Goal: Transaction & Acquisition: Download file/media

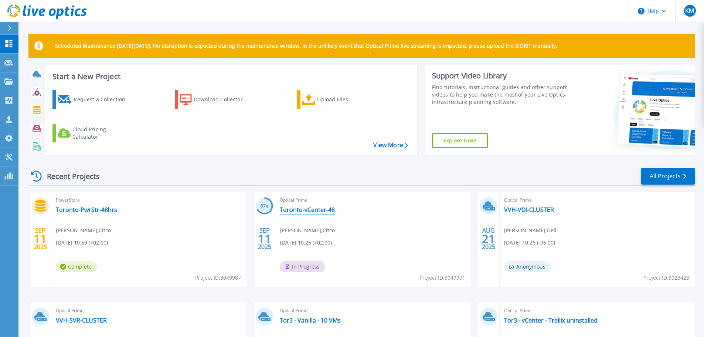
click at [289, 210] on link "Toronto-vCenter-48" at bounding box center [307, 209] width 55 height 7
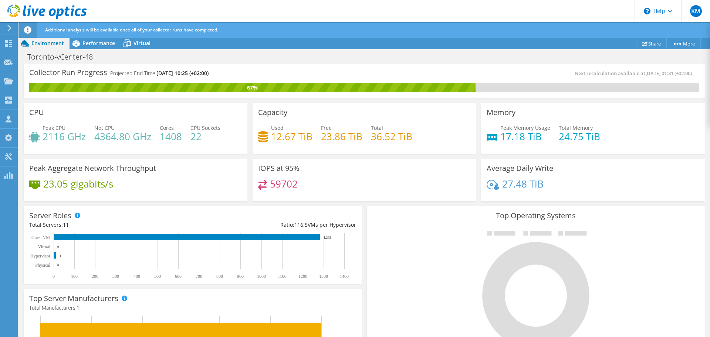
scroll to position [74, 0]
click at [100, 43] on span "Performance" at bounding box center [98, 43] width 33 height 7
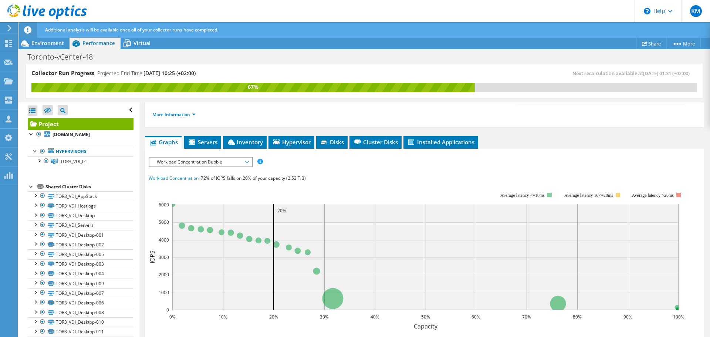
scroll to position [148, 0]
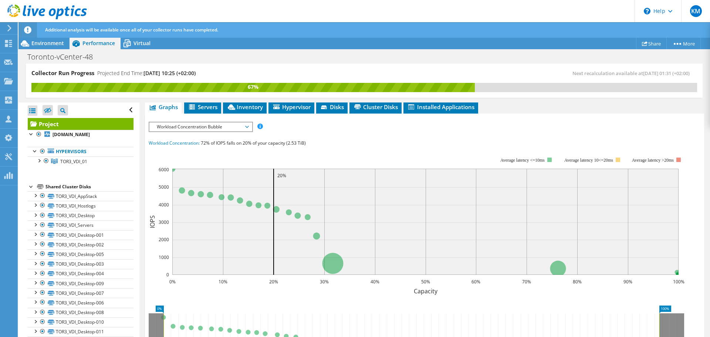
click at [204, 122] on span "Workload Concentration Bubble" at bounding box center [200, 126] width 95 height 9
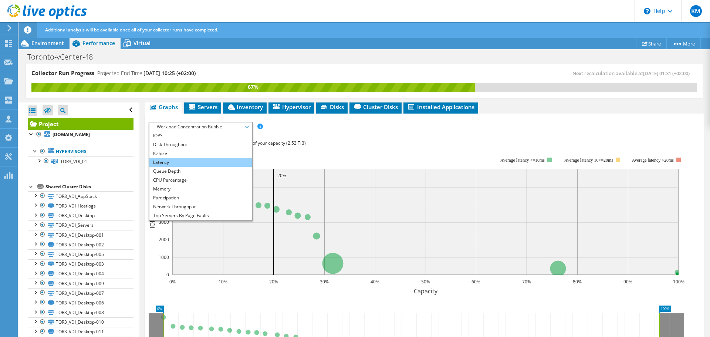
click at [195, 158] on li "Latency" at bounding box center [200, 162] width 102 height 9
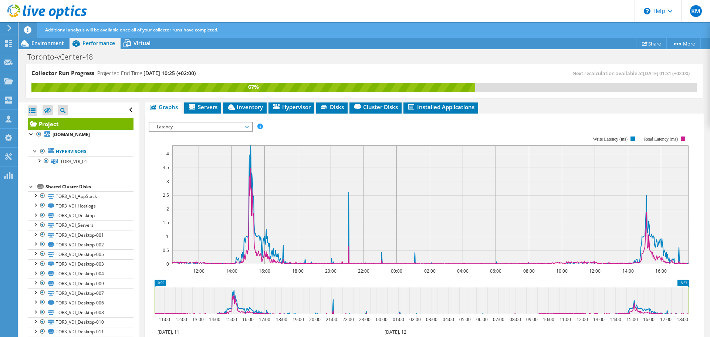
drag, startPoint x: 678, startPoint y: 286, endPoint x: 704, endPoint y: 292, distance: 27.2
click at [704, 292] on article "Project Details Prepared for: Joe Nolan, JoNolan@citco.com Account Citco Durati…" at bounding box center [424, 219] width 570 height 235
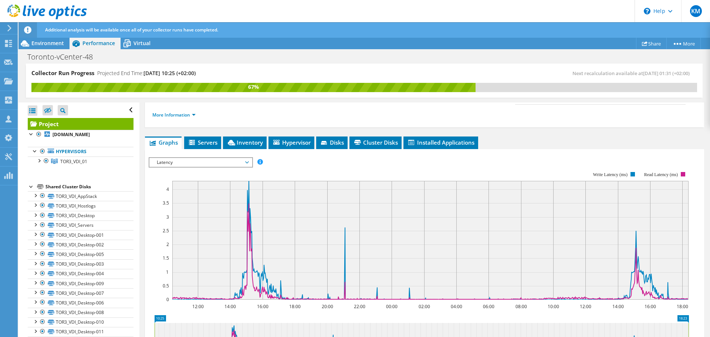
scroll to position [111, 0]
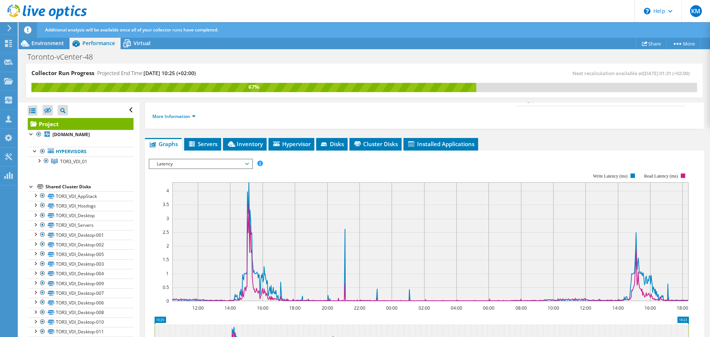
drag, startPoint x: 190, startPoint y: 149, endPoint x: 194, endPoint y: 162, distance: 14.0
click at [190, 159] on span "Latency" at bounding box center [200, 163] width 95 height 9
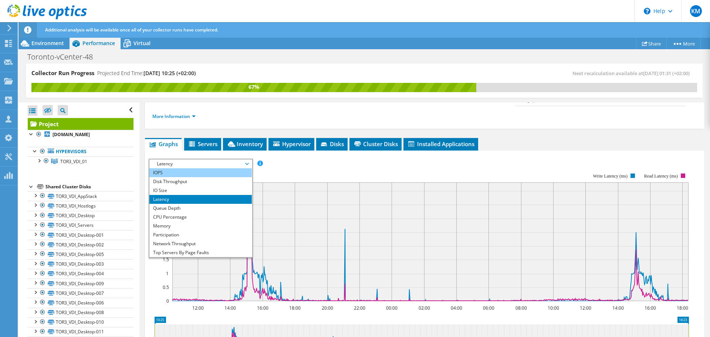
click at [194, 168] on li "IOPS" at bounding box center [200, 172] width 102 height 9
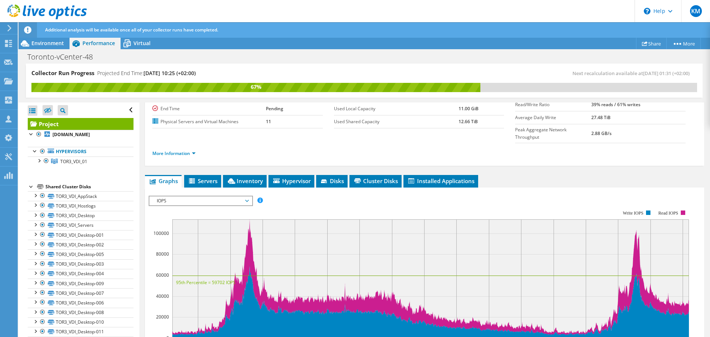
scroll to position [148, 0]
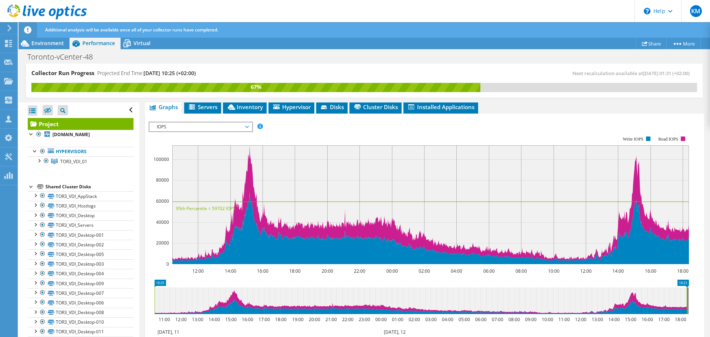
click at [227, 122] on span "IOPS" at bounding box center [200, 126] width 95 height 9
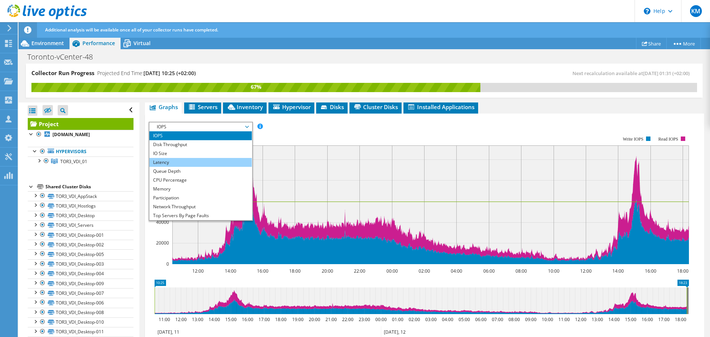
click at [214, 158] on li "Latency" at bounding box center [200, 162] width 102 height 9
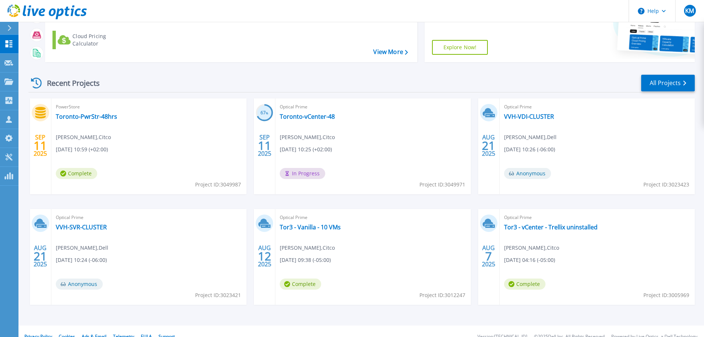
scroll to position [104, 0]
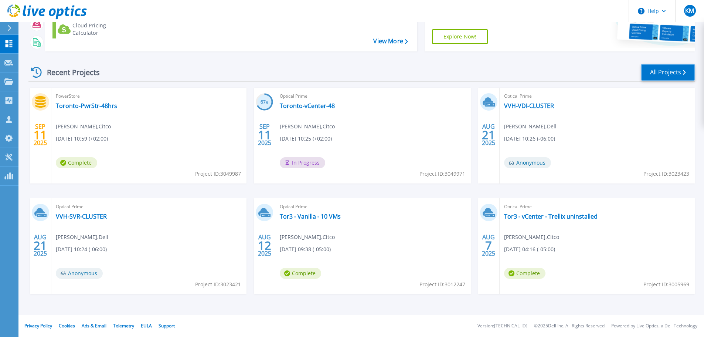
click at [664, 72] on link "All Projects" at bounding box center [668, 72] width 54 height 17
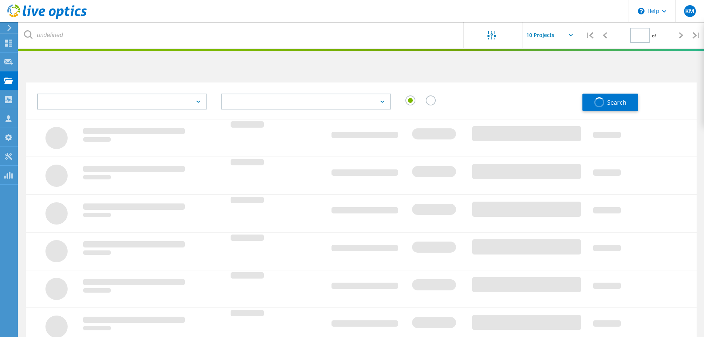
type input "2"
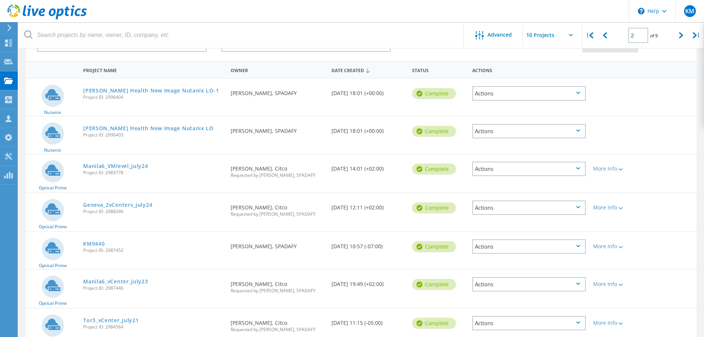
scroll to position [111, 0]
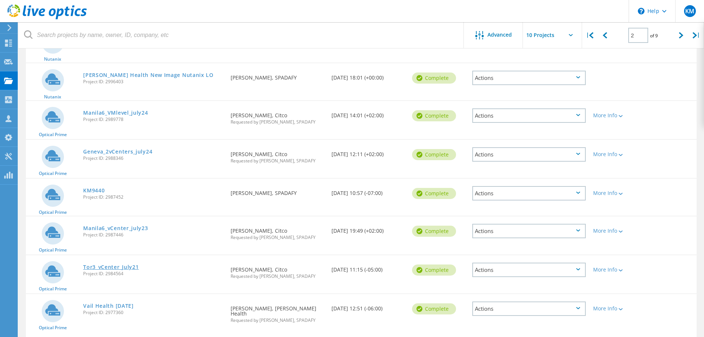
click at [134, 268] on link "Tor3_vCenter_July21" at bounding box center [110, 266] width 55 height 5
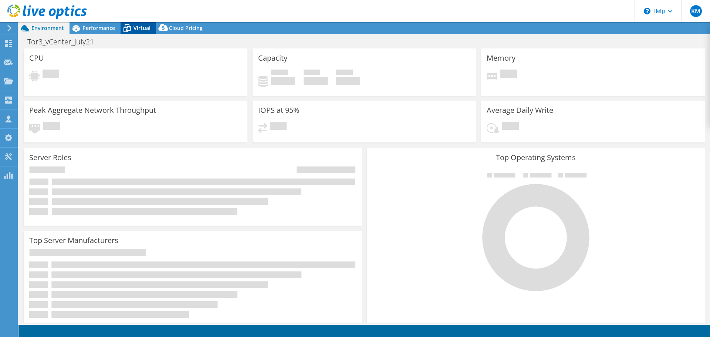
select select "USD"
click at [134, 28] on span "Virtual" at bounding box center [141, 27] width 17 height 7
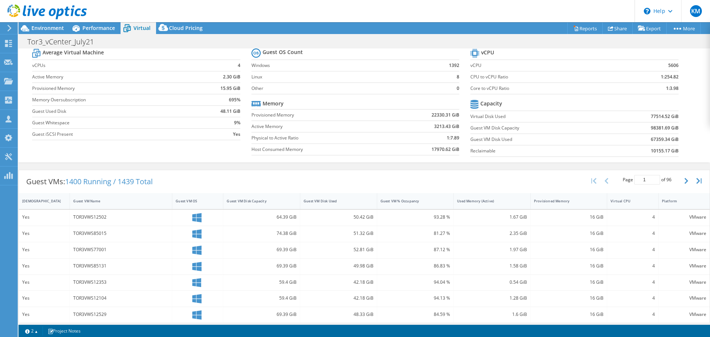
scroll to position [74, 0]
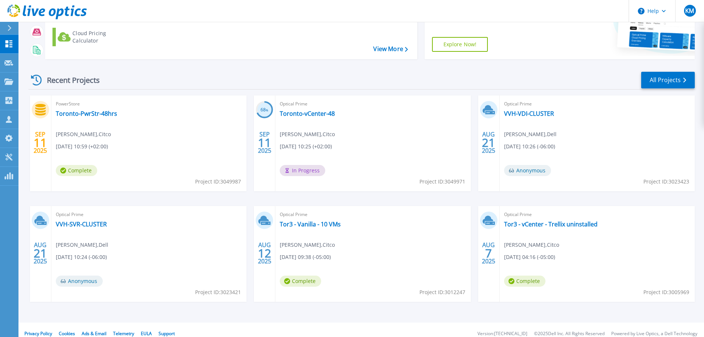
scroll to position [104, 0]
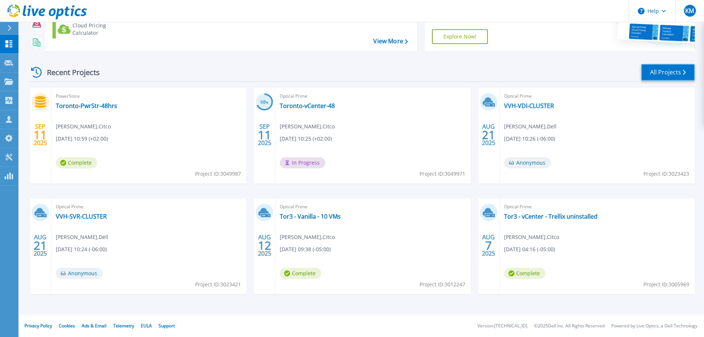
click at [675, 71] on link "All Projects" at bounding box center [668, 72] width 54 height 17
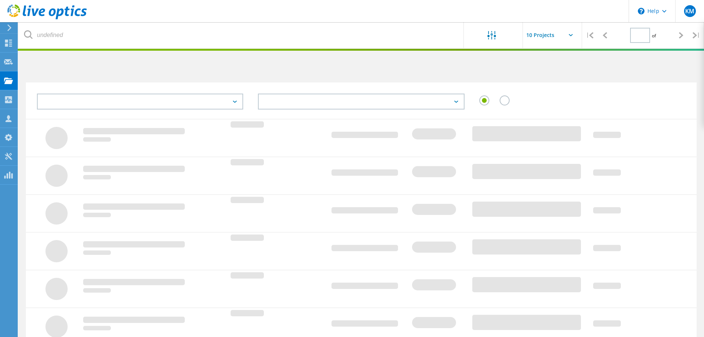
type input "2"
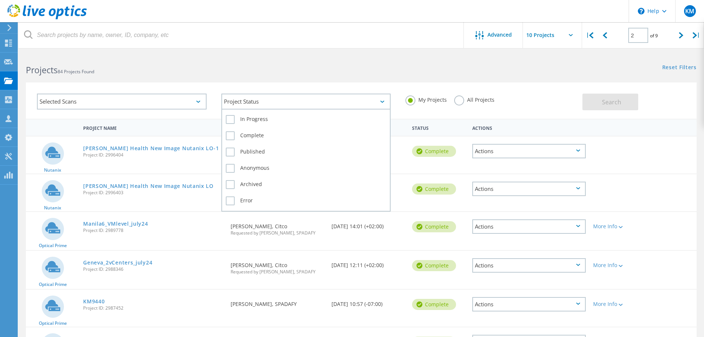
click at [242, 98] on div "Project Status" at bounding box center [306, 102] width 170 height 16
click at [152, 98] on div "Selected Scans" at bounding box center [122, 102] width 170 height 16
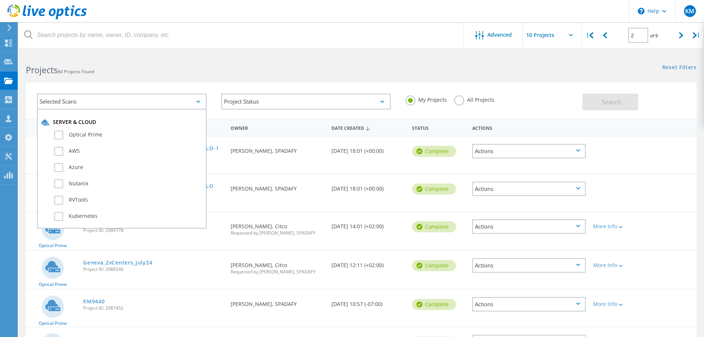
click at [205, 73] on h2 "Projects 84 Projects Found" at bounding box center [190, 70] width 328 height 12
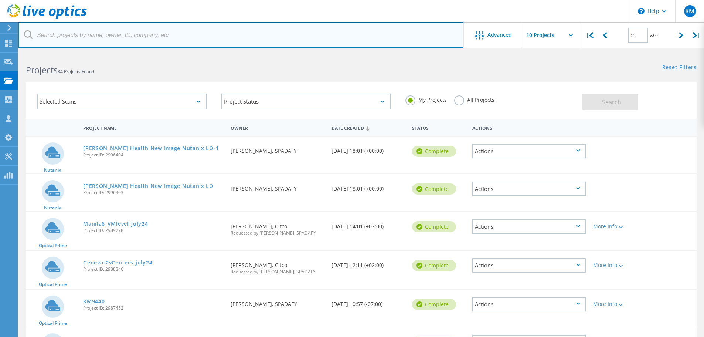
click at [163, 40] on input "text" at bounding box center [241, 35] width 446 height 26
type input "TOR"
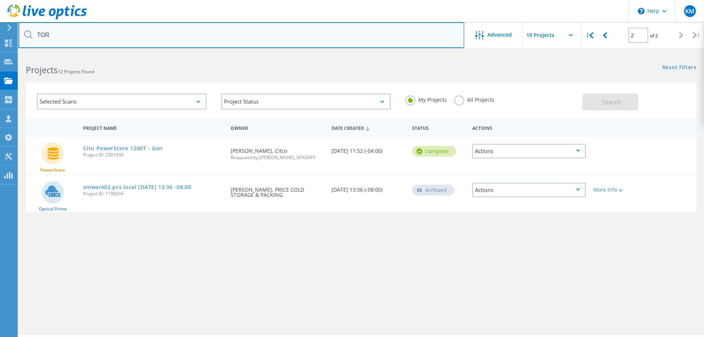
drag, startPoint x: 163, startPoint y: 40, endPoint x: 25, endPoint y: 51, distance: 138.7
click at [25, 51] on html "\n Help Explore Helpful Articles Contact Support KM Channel Partner Kyle Musch …" at bounding box center [352, 178] width 704 height 357
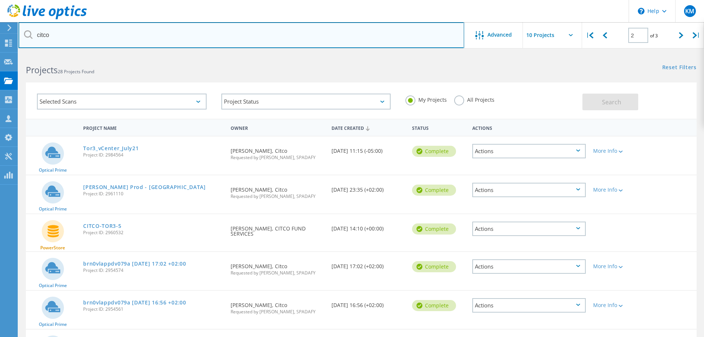
drag, startPoint x: 334, startPoint y: 37, endPoint x: 26, endPoint y: 38, distance: 308.6
click at [56, 41] on input "citco" at bounding box center [241, 35] width 446 height 26
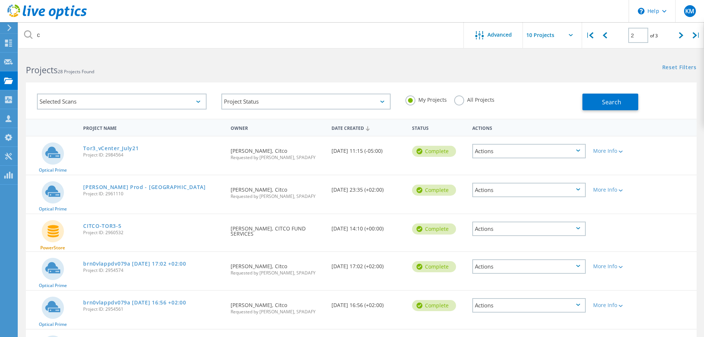
click at [458, 102] on label "All Projects" at bounding box center [474, 98] width 40 height 7
click at [0, 0] on input "All Projects" at bounding box center [0, 0] width 0 height 0
click at [204, 51] on html "\n Help Explore Helpful Articles Contact Support KM Channel Partner Kyle Musch …" at bounding box center [352, 276] width 704 height 552
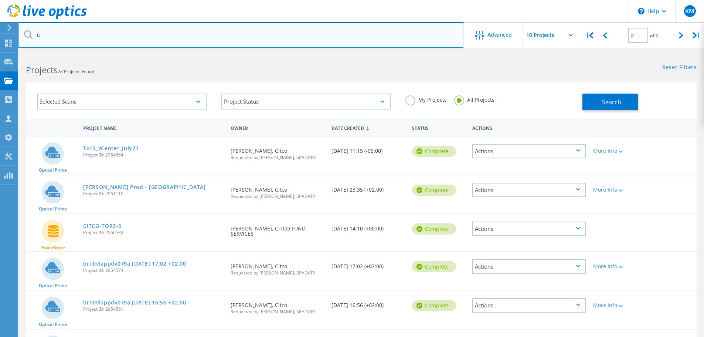
click at [200, 25] on input "c" at bounding box center [241, 35] width 446 height 26
type input "citco"
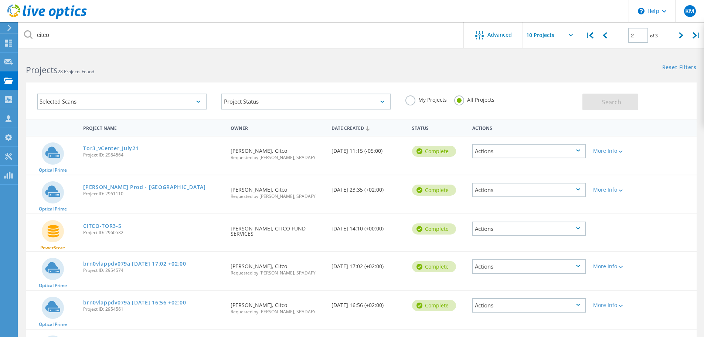
click at [550, 37] on input "text" at bounding box center [560, 35] width 74 height 26
click at [546, 88] on div "Show 40 Projects" at bounding box center [559, 91] width 73 height 12
type input "Show 40 Projects"
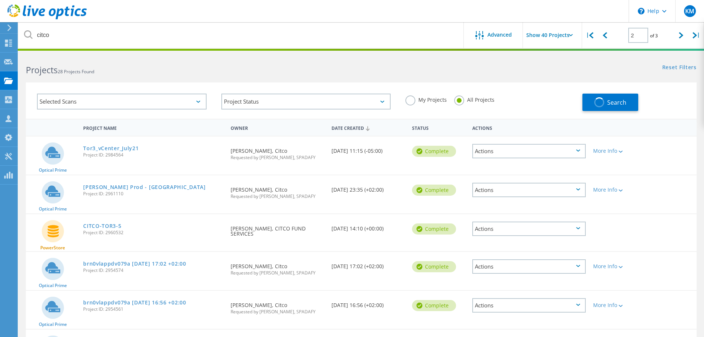
type input "1"
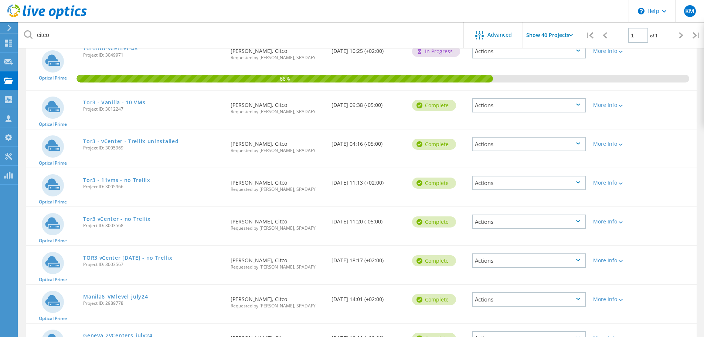
scroll to position [148, 0]
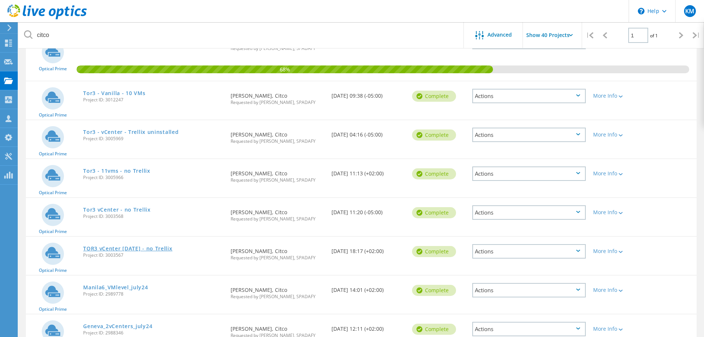
click at [138, 247] on link "TOR3 vCenter Aug6th - no Trellix" at bounding box center [127, 248] width 89 height 5
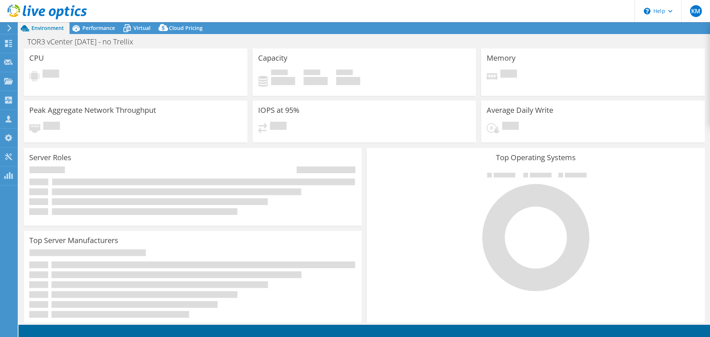
select select "USD"
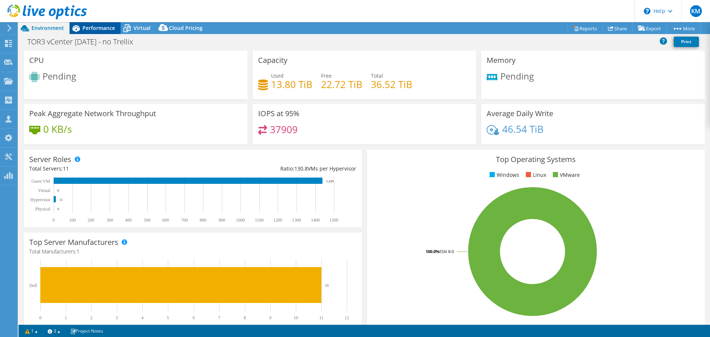
drag, startPoint x: 103, startPoint y: 27, endPoint x: 110, endPoint y: 27, distance: 6.7
click at [103, 27] on span "Performance" at bounding box center [98, 27] width 33 height 7
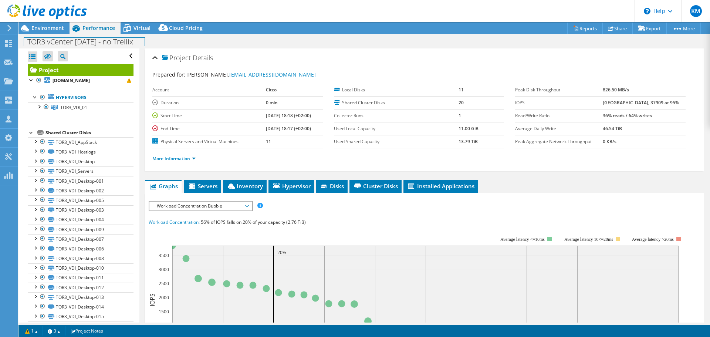
click at [138, 34] on div "TOR3 vCenter [DATE] - no Trellix Print" at bounding box center [363, 41] width 691 height 14
click at [139, 27] on span "Virtual" at bounding box center [141, 27] width 17 height 7
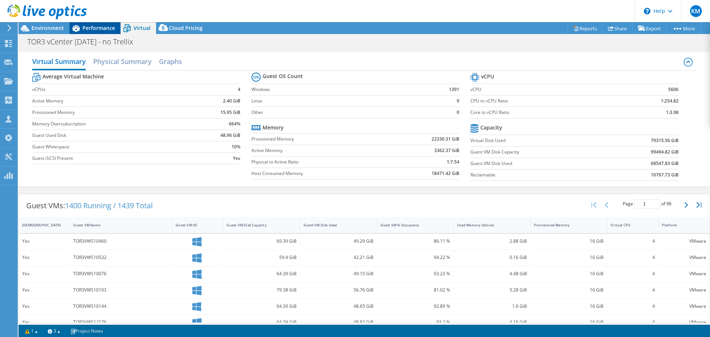
click at [97, 26] on span "Performance" at bounding box center [98, 27] width 33 height 7
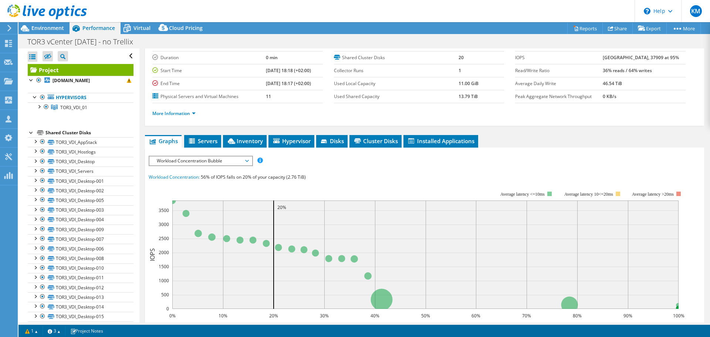
scroll to position [74, 0]
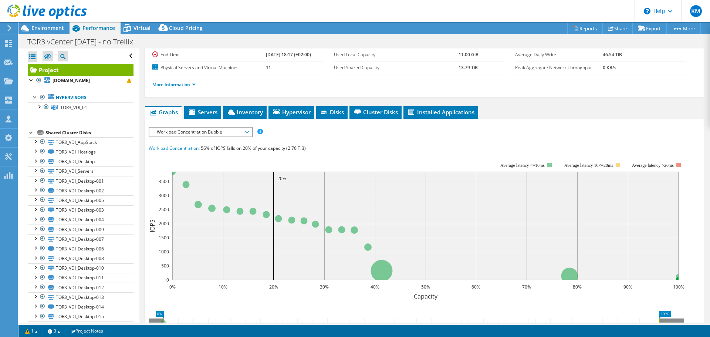
click at [211, 128] on span "Workload Concentration Bubble" at bounding box center [200, 132] width 95 height 9
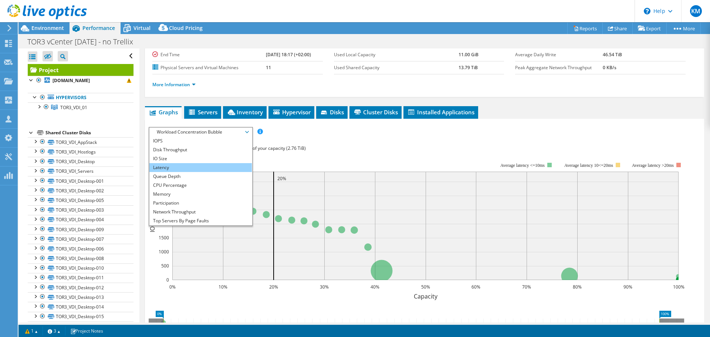
click at [200, 170] on li "Latency" at bounding box center [200, 167] width 102 height 9
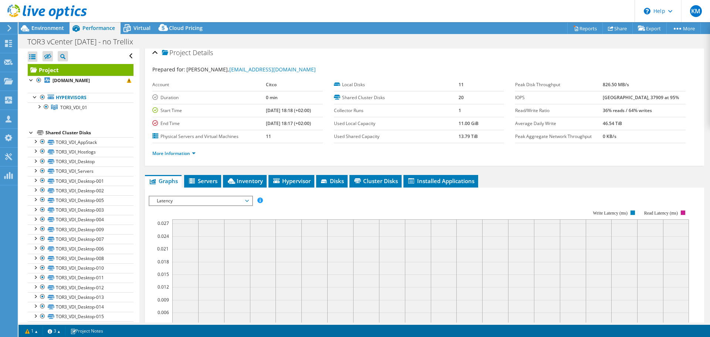
scroll to position [0, 0]
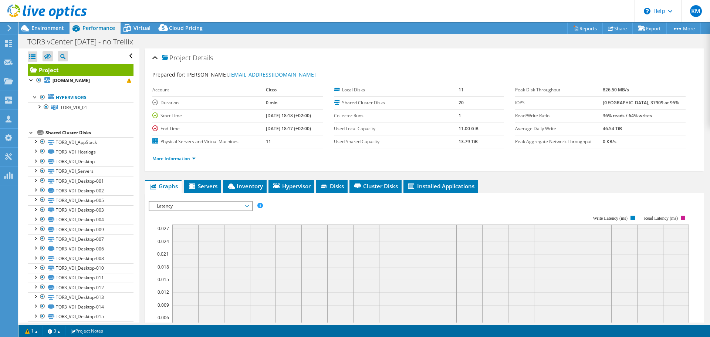
click at [211, 207] on span "Latency" at bounding box center [200, 205] width 95 height 9
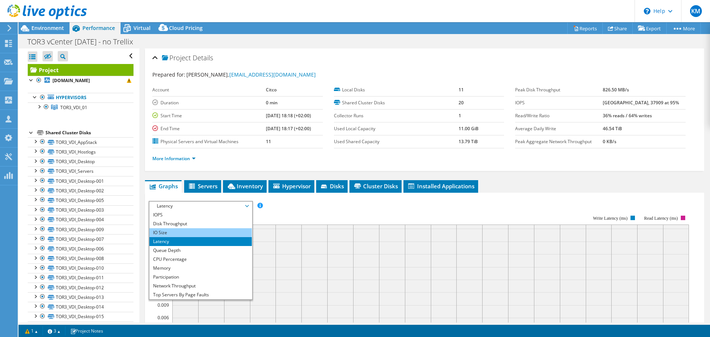
click at [209, 230] on li "IO Size" at bounding box center [200, 232] width 102 height 9
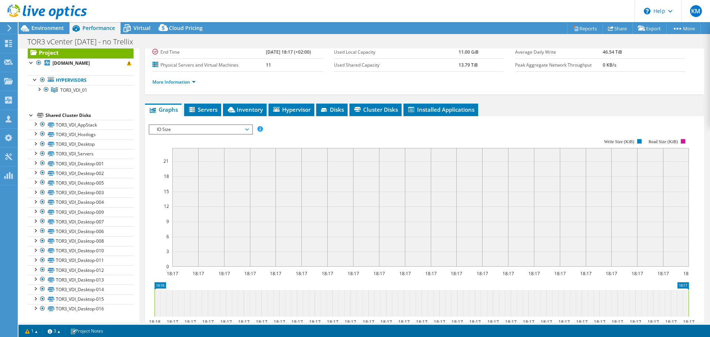
scroll to position [148, 0]
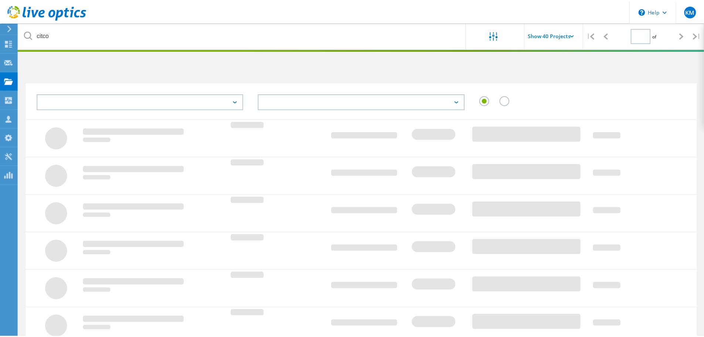
scroll to position [148, 0]
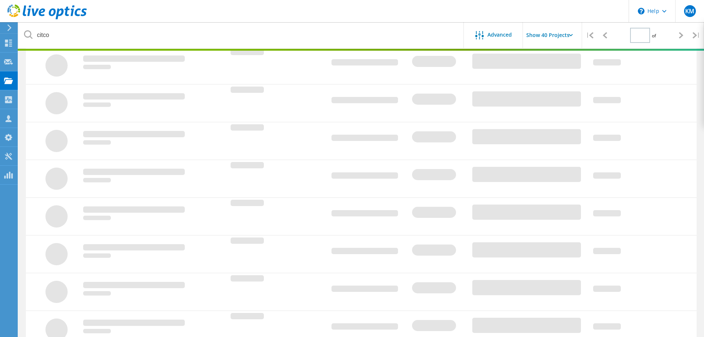
type input "1"
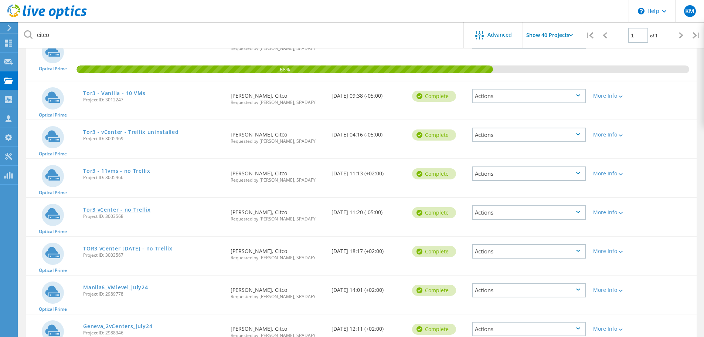
click at [131, 210] on link "Tor3 vCenter - no Trellix" at bounding box center [117, 209] width 68 height 5
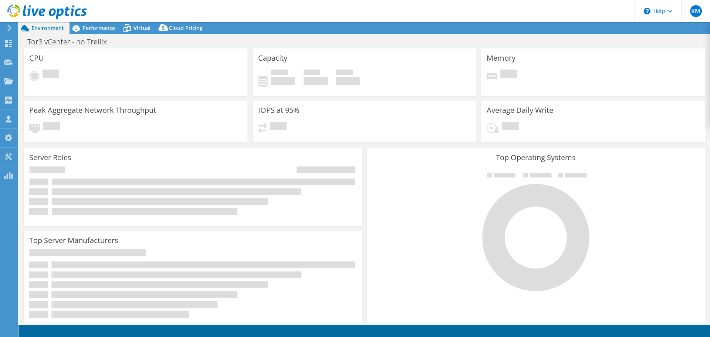
select select "USD"
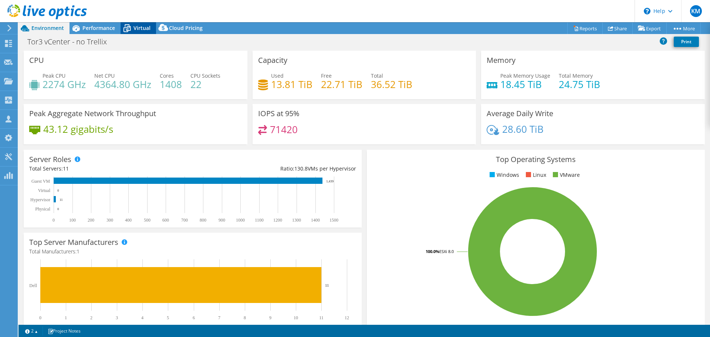
click at [136, 28] on span "Virtual" at bounding box center [141, 27] width 17 height 7
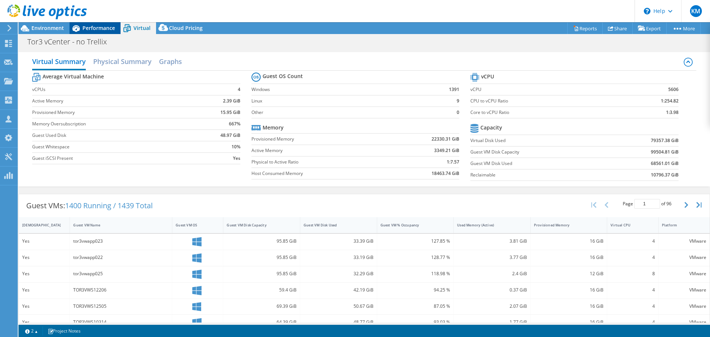
click at [90, 30] on span "Performance" at bounding box center [98, 27] width 33 height 7
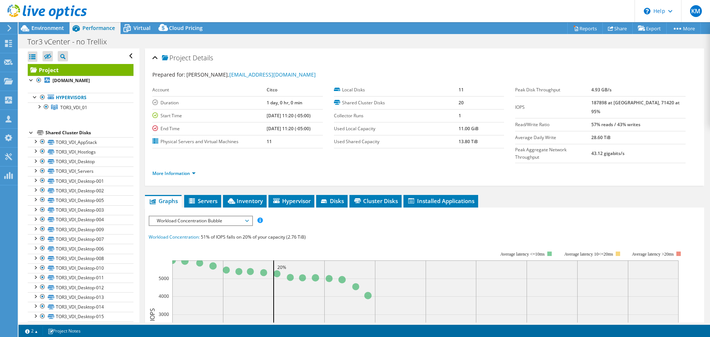
click at [187, 216] on span "Workload Concentration Bubble" at bounding box center [200, 220] width 95 height 9
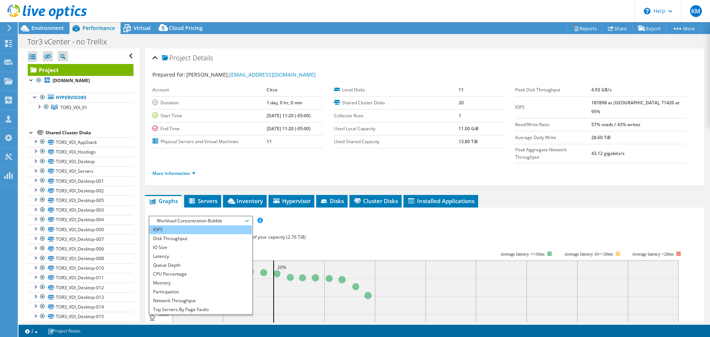
click at [179, 225] on li "IOPS" at bounding box center [200, 229] width 102 height 9
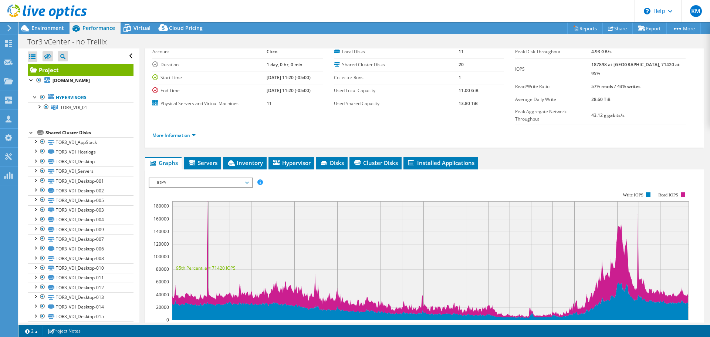
scroll to position [74, 0]
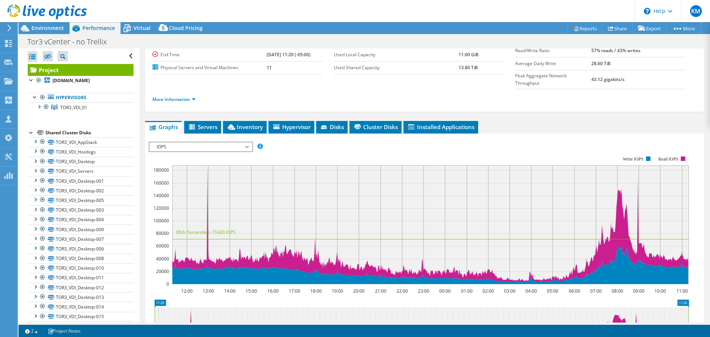
click at [226, 142] on span "IOPS" at bounding box center [200, 146] width 95 height 9
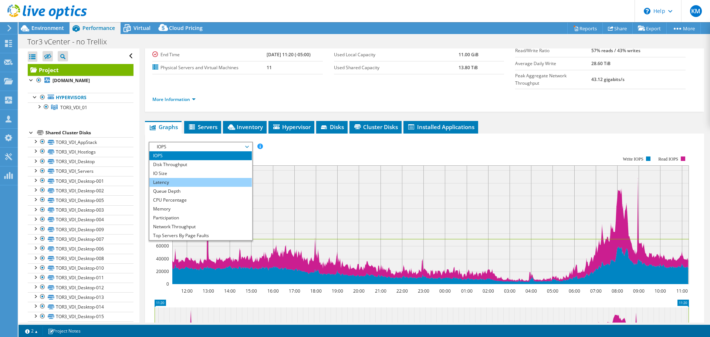
click at [197, 178] on li "Latency" at bounding box center [200, 182] width 102 height 9
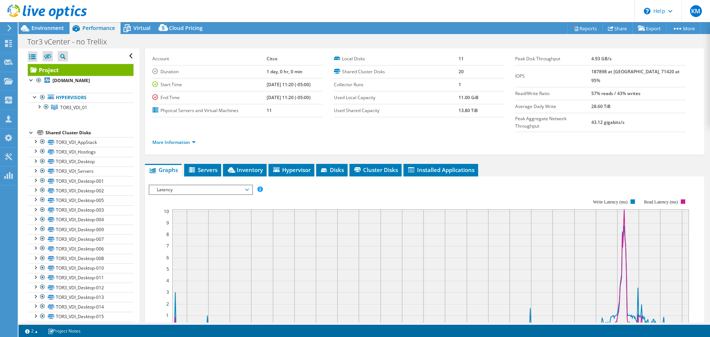
scroll to position [0, 0]
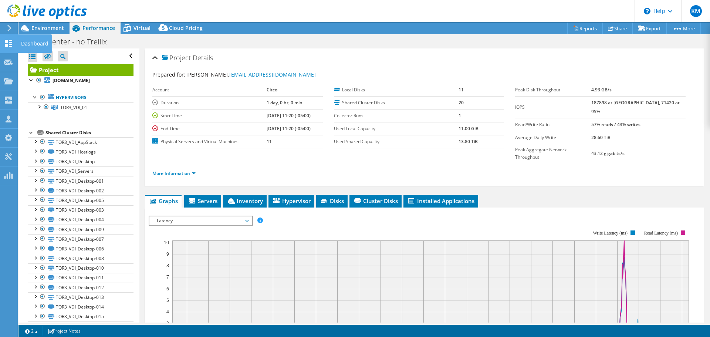
click at [12, 40] on icon at bounding box center [8, 43] width 9 height 7
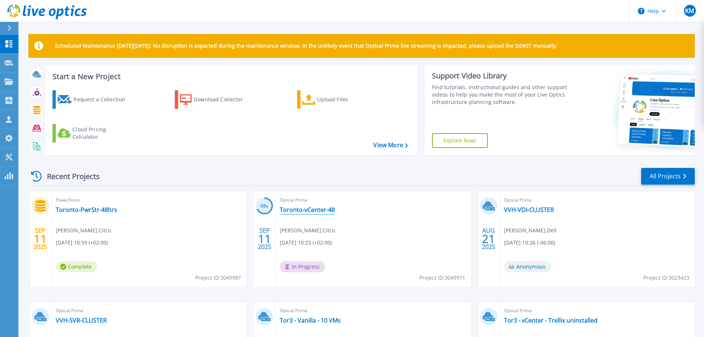
click at [320, 212] on link "Toronto-vCenter-48" at bounding box center [307, 209] width 55 height 7
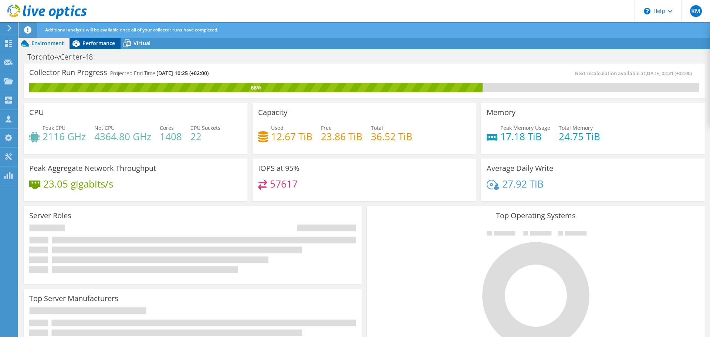
click at [94, 44] on span "Performance" at bounding box center [98, 43] width 33 height 7
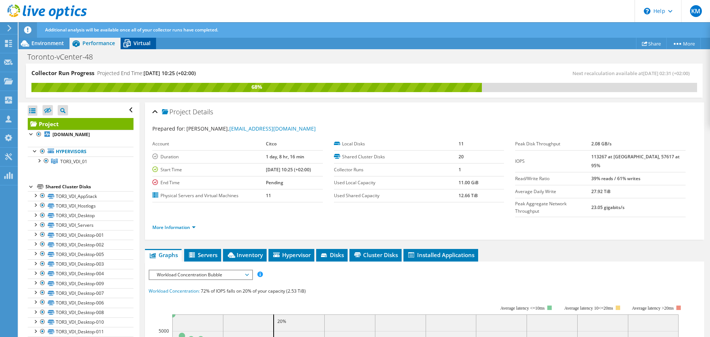
click at [143, 46] on span "Virtual" at bounding box center [141, 43] width 17 height 7
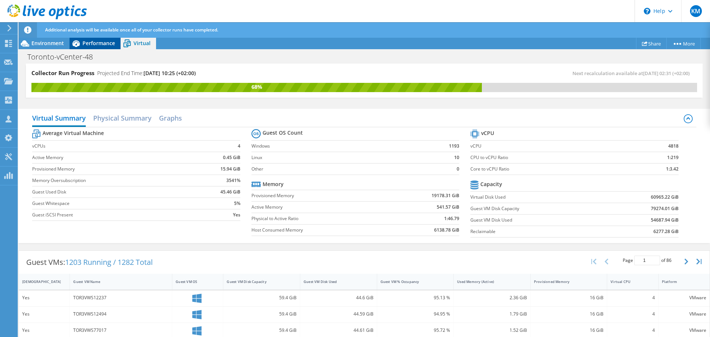
click at [102, 43] on span "Performance" at bounding box center [98, 43] width 33 height 7
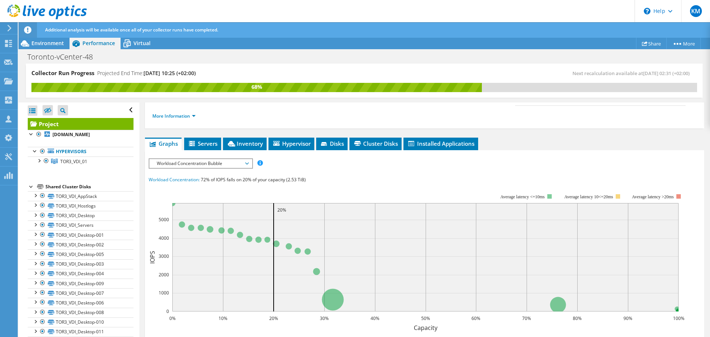
scroll to position [111, 0]
click at [201, 159] on span "Workload Concentration Bubble" at bounding box center [200, 163] width 95 height 9
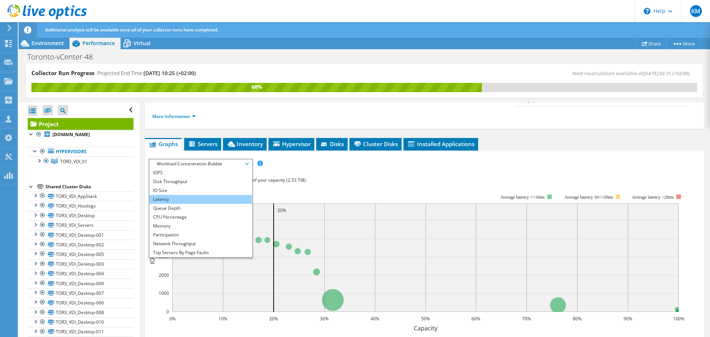
click at [194, 195] on li "Latency" at bounding box center [200, 199] width 102 height 9
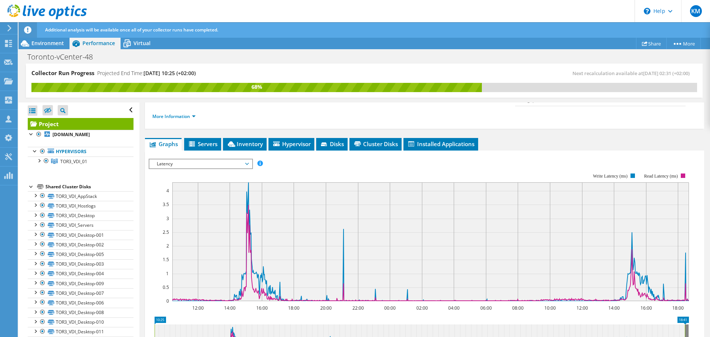
click at [215, 159] on span "Latency" at bounding box center [200, 163] width 95 height 9
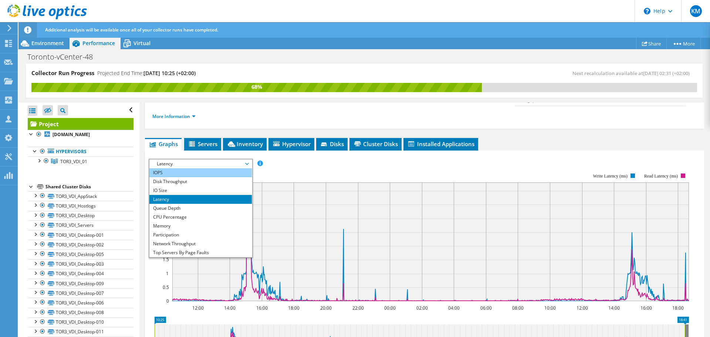
click at [197, 168] on li "IOPS" at bounding box center [200, 172] width 102 height 9
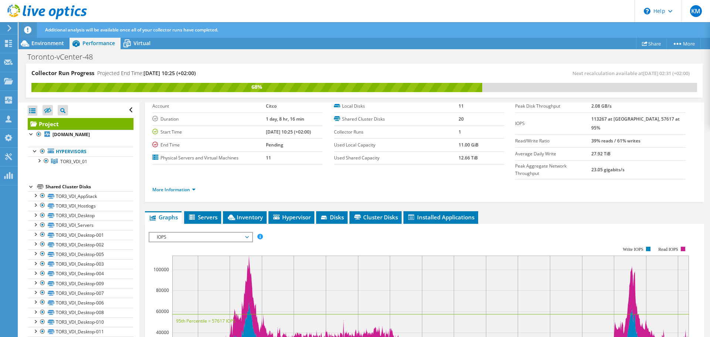
scroll to position [74, 0]
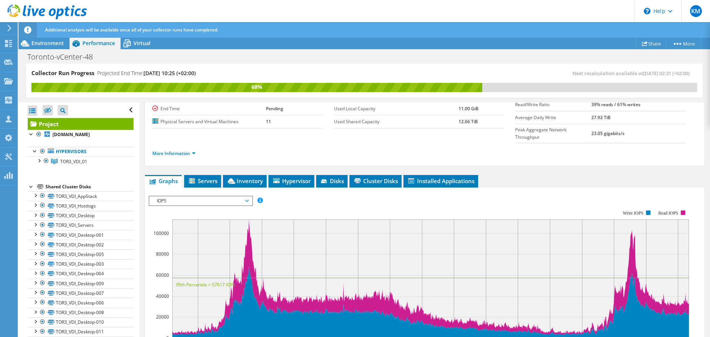
click at [236, 196] on span "IOPS" at bounding box center [200, 200] width 95 height 9
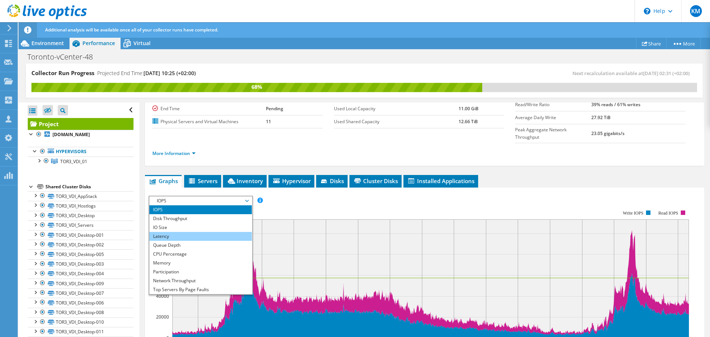
click at [218, 232] on li "Latency" at bounding box center [200, 236] width 102 height 9
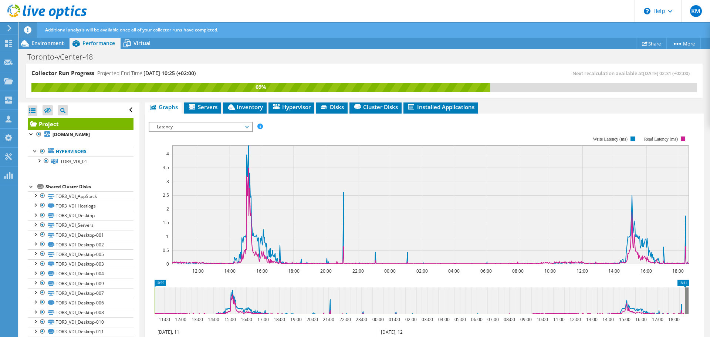
scroll to position [148, 0]
click at [7, 43] on icon at bounding box center [8, 43] width 9 height 7
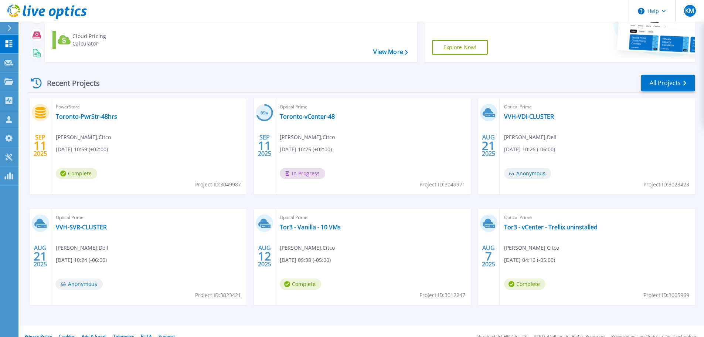
scroll to position [104, 0]
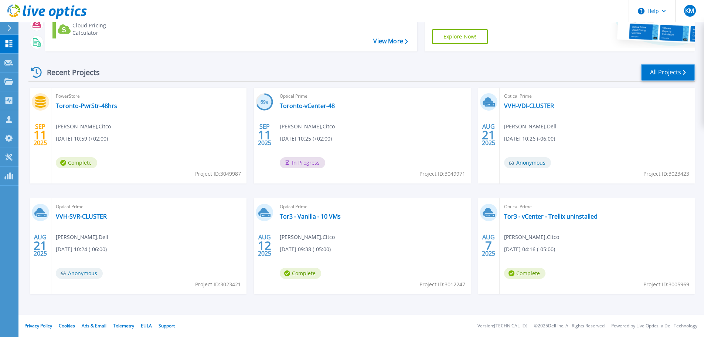
click at [656, 77] on link "All Projects" at bounding box center [668, 72] width 54 height 17
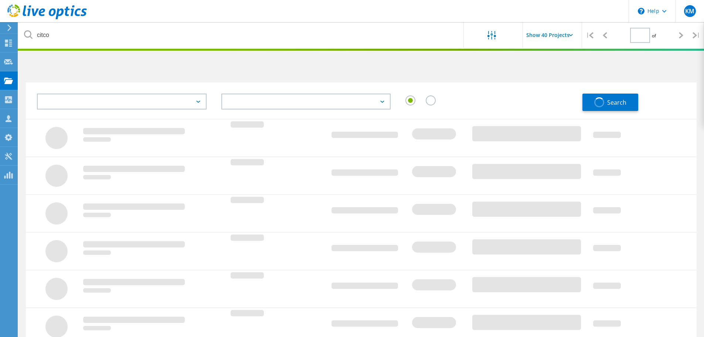
type input "1"
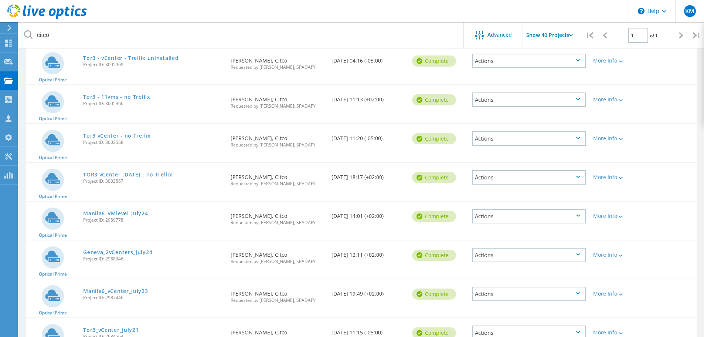
scroll to position [259, 0]
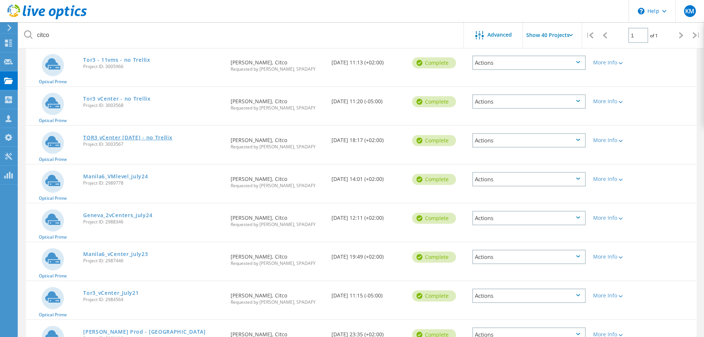
click at [147, 138] on link "TOR3 vCenter [DATE] - no Trellix" at bounding box center [127, 137] width 89 height 5
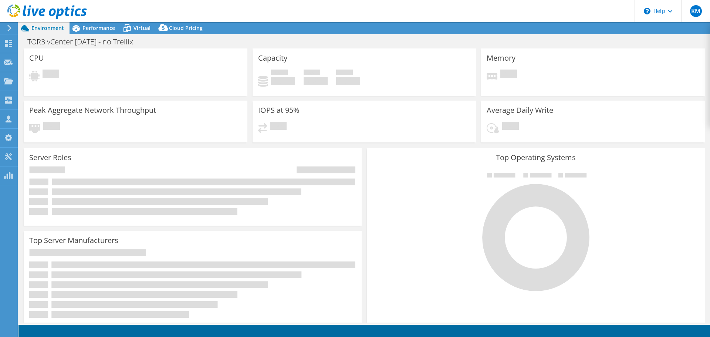
select select "USD"
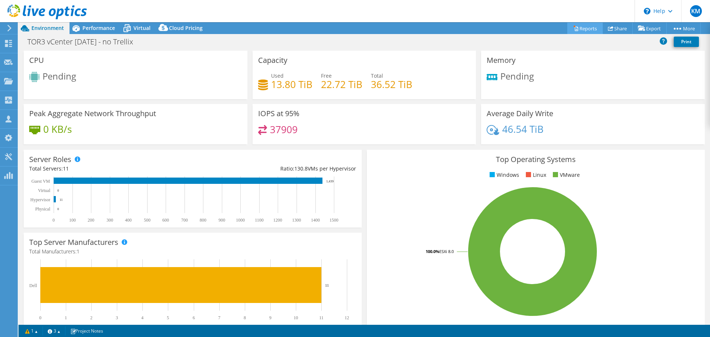
click at [586, 25] on link "Reports" at bounding box center [584, 28] width 35 height 11
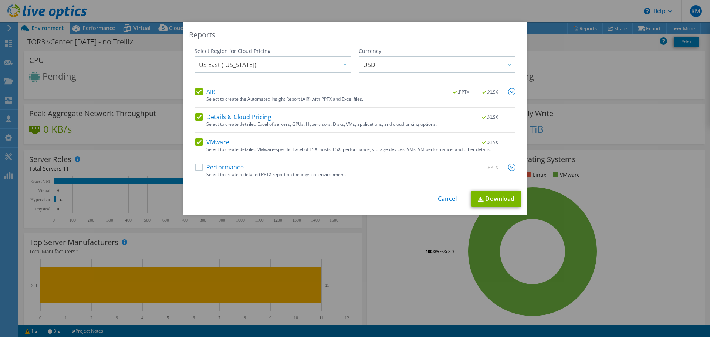
click at [196, 119] on label "Details & Cloud Pricing" at bounding box center [233, 116] width 76 height 7
click at [0, 0] on input "Details & Cloud Pricing" at bounding box center [0, 0] width 0 height 0
click at [197, 93] on label "AIR" at bounding box center [205, 91] width 20 height 7
click at [0, 0] on input "AIR" at bounding box center [0, 0] width 0 height 0
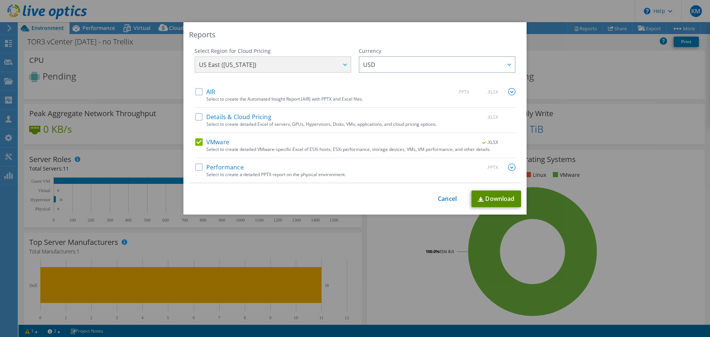
click at [490, 200] on link "Download" at bounding box center [496, 198] width 50 height 17
drag, startPoint x: 443, startPoint y: 200, endPoint x: 360, endPoint y: 173, distance: 87.4
click at [443, 200] on link "Cancel" at bounding box center [447, 198] width 19 height 7
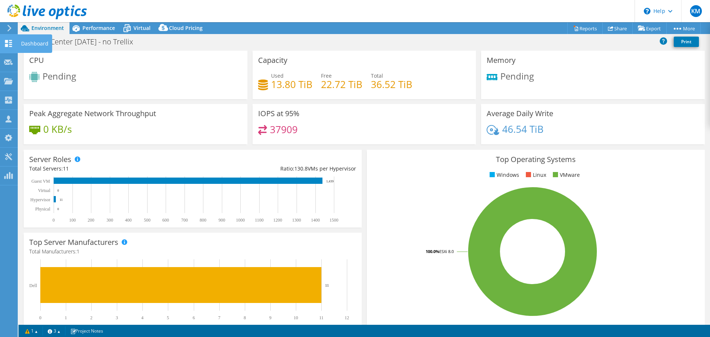
click at [7, 43] on icon at bounding box center [8, 43] width 9 height 7
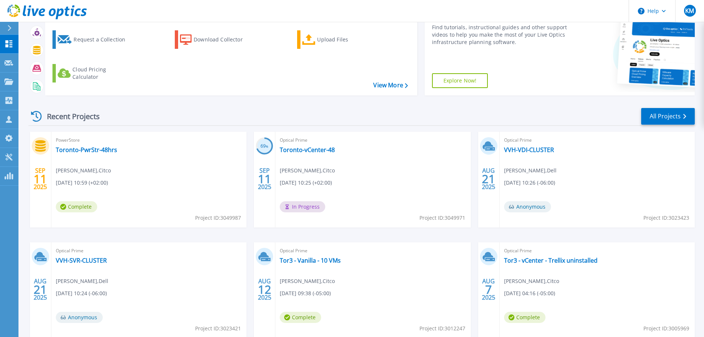
scroll to position [74, 0]
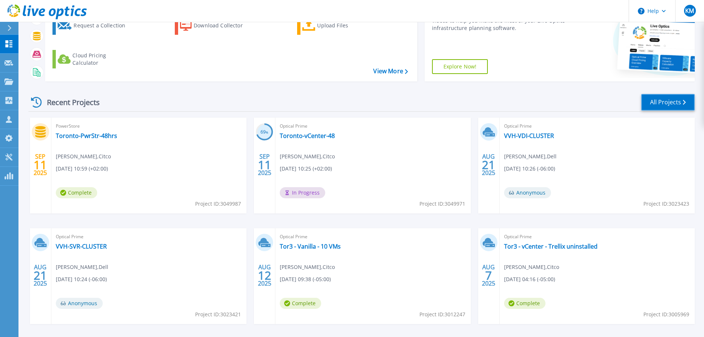
click at [662, 97] on link "All Projects" at bounding box center [668, 102] width 54 height 17
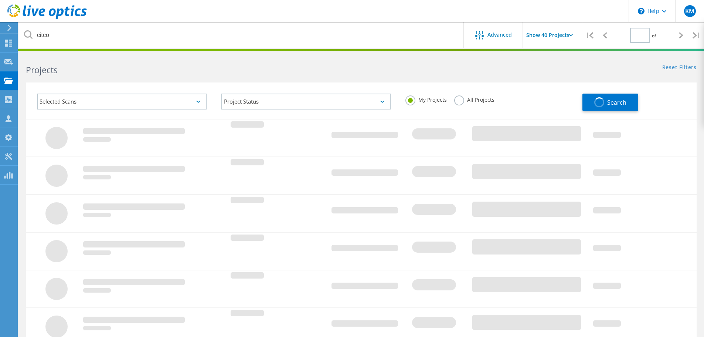
type input "1"
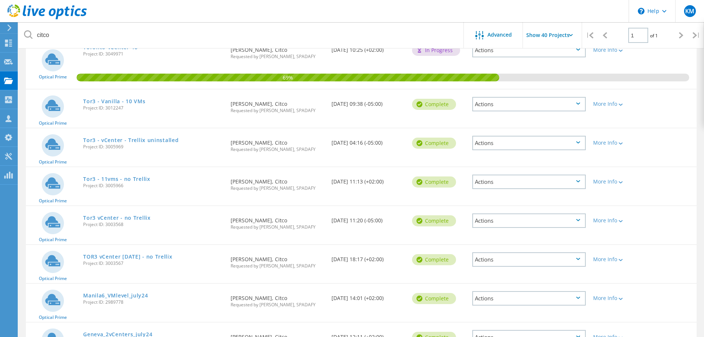
scroll to position [148, 0]
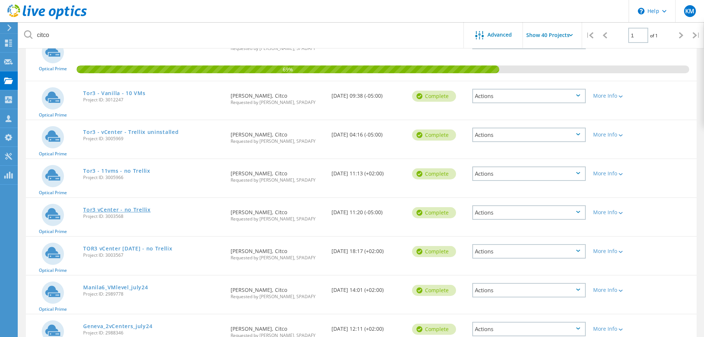
click at [139, 211] on link "Tor3 vCenter - no Trellix" at bounding box center [117, 209] width 68 height 5
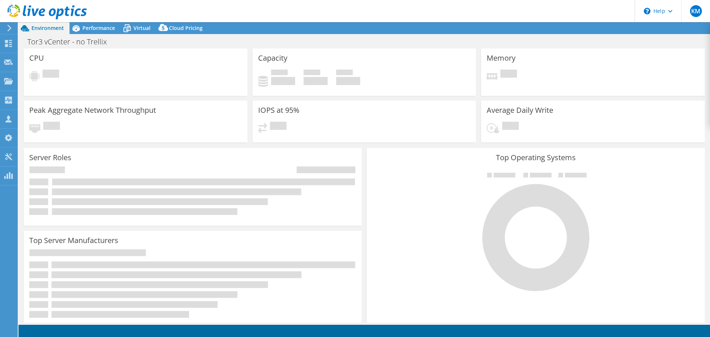
select select "USD"
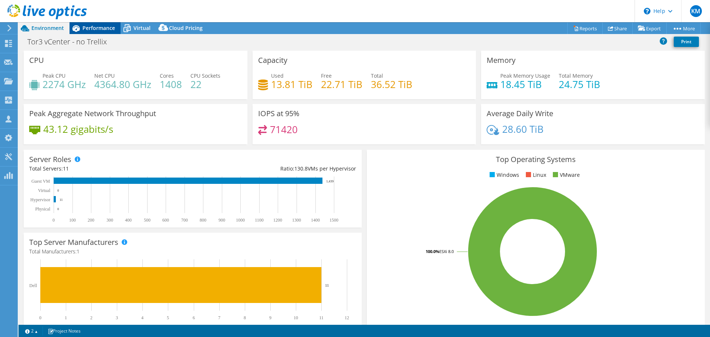
click at [109, 26] on span "Performance" at bounding box center [98, 27] width 33 height 7
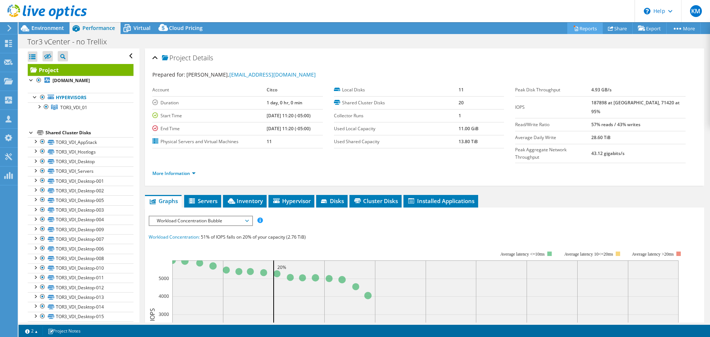
click at [580, 27] on link "Reports" at bounding box center [584, 28] width 35 height 11
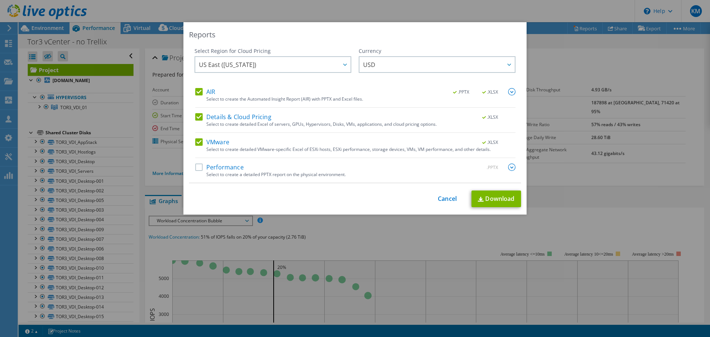
click at [195, 117] on label "Details & Cloud Pricing" at bounding box center [233, 116] width 76 height 7
click at [0, 0] on input "Details & Cloud Pricing" at bounding box center [0, 0] width 0 height 0
click at [197, 95] on label "AIR" at bounding box center [205, 91] width 20 height 7
click at [0, 0] on input "AIR" at bounding box center [0, 0] width 0 height 0
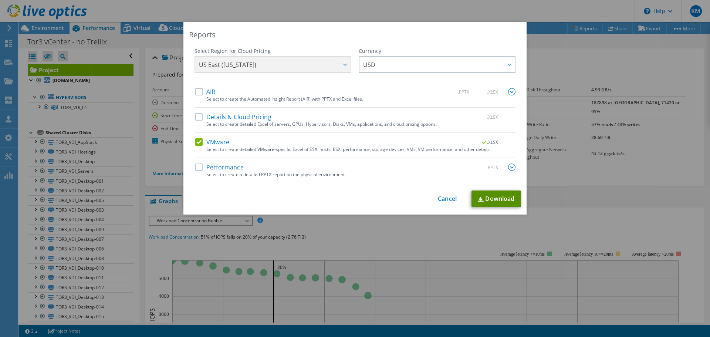
click at [499, 204] on link "Download" at bounding box center [496, 198] width 50 height 17
click at [438, 201] on link "Cancel" at bounding box center [447, 198] width 19 height 7
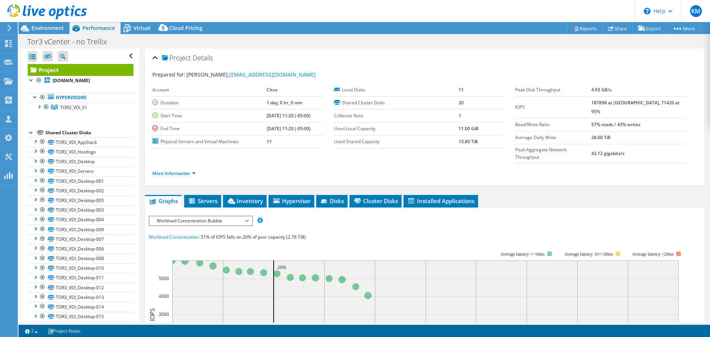
click at [506, 176] on div "Project Details Prepared for: [PERSON_NAME], [EMAIL_ADDRESS][DOMAIN_NAME] Accou…" at bounding box center [424, 294] width 570 height 492
